Goal: Find specific page/section: Find specific page/section

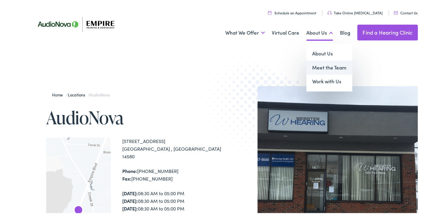
click at [324, 63] on link "Meet the Team" at bounding box center [329, 66] width 46 height 14
click at [332, 64] on link "Meet the Team" at bounding box center [329, 66] width 46 height 14
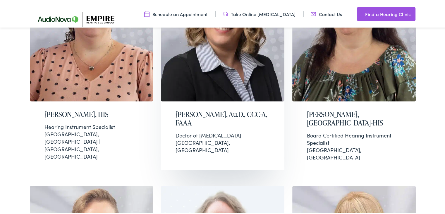
scroll to position [234, 0]
